Goal: Browse casually

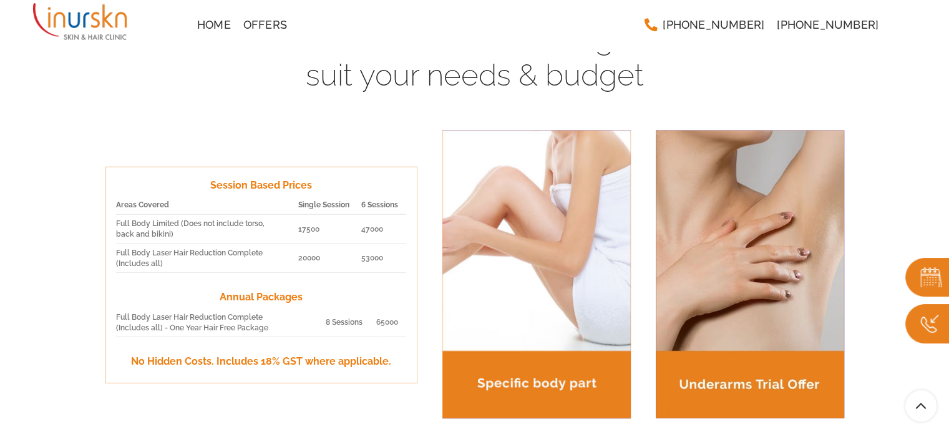
scroll to position [1415, 0]
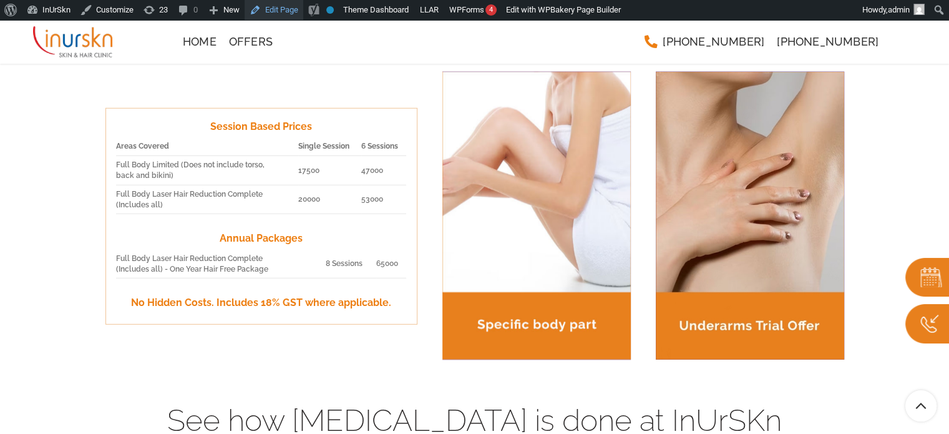
scroll to position [1497, 0]
